Goal: Information Seeking & Learning: Learn about a topic

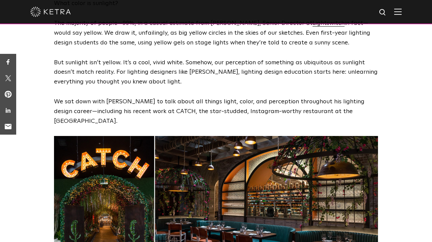
scroll to position [228, 0]
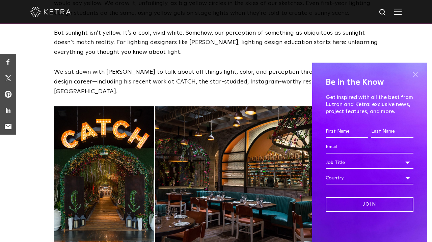
click at [413, 75] on span at bounding box center [415, 74] width 10 height 10
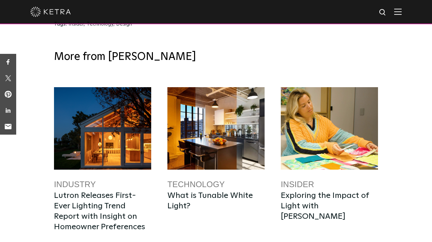
scroll to position [2291, 0]
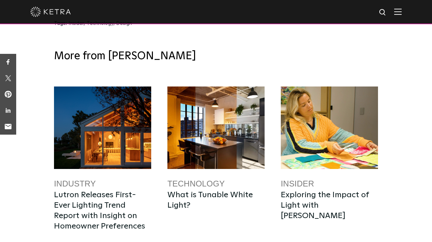
click at [183, 179] on link "Technology" at bounding box center [195, 183] width 57 height 9
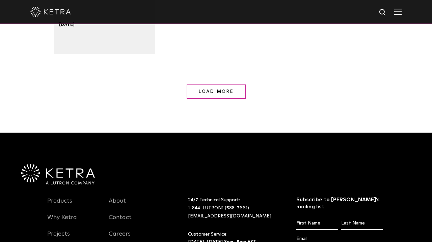
scroll to position [789, 0]
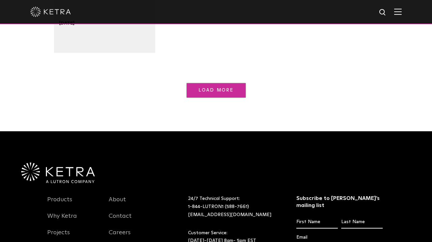
click at [221, 96] on link "Load More" at bounding box center [216, 90] width 59 height 15
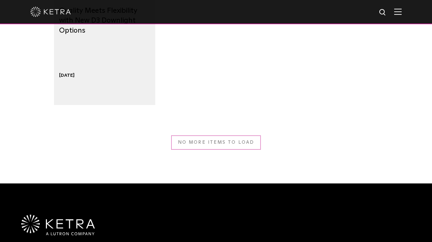
scroll to position [728, 0]
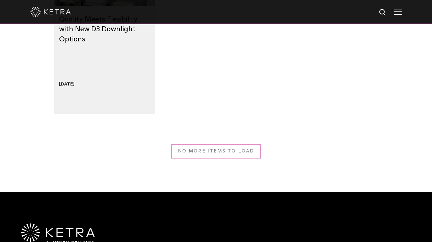
click at [226, 148] on div "No more items to load" at bounding box center [216, 151] width 324 height 15
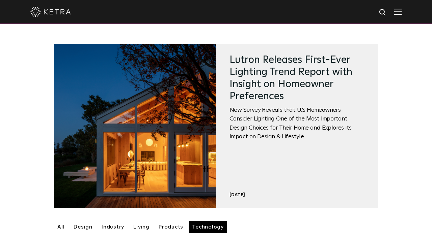
scroll to position [0, 0]
click at [402, 15] on div at bounding box center [216, 12] width 432 height 24
click at [400, 12] on img at bounding box center [397, 11] width 7 height 6
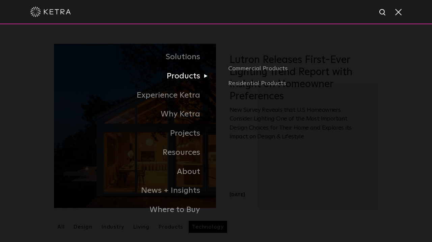
click at [188, 80] on link "Products" at bounding box center [120, 76] width 192 height 19
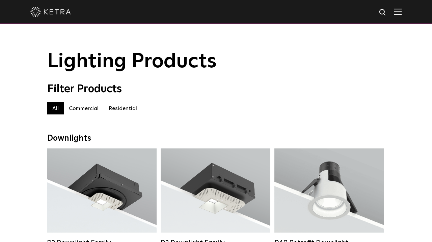
click at [116, 107] on label "Residential" at bounding box center [123, 109] width 38 height 12
click at [82, 119] on div "Residential All Commercial Residential" at bounding box center [215, 112] width 337 height 19
click at [95, 94] on div "Filter Products" at bounding box center [215, 89] width 337 height 13
click at [89, 106] on label "Commercial" at bounding box center [84, 109] width 40 height 12
click at [406, 10] on div at bounding box center [216, 12] width 432 height 24
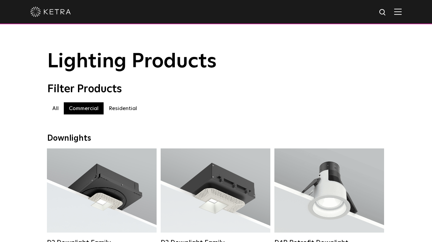
click at [402, 11] on div at bounding box center [216, 12] width 432 height 24
click at [398, 11] on img at bounding box center [397, 11] width 7 height 6
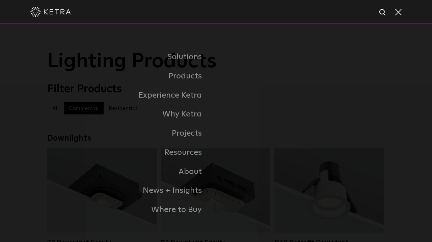
click at [395, 13] on span at bounding box center [397, 11] width 7 height 7
